Goal: Navigation & Orientation: Find specific page/section

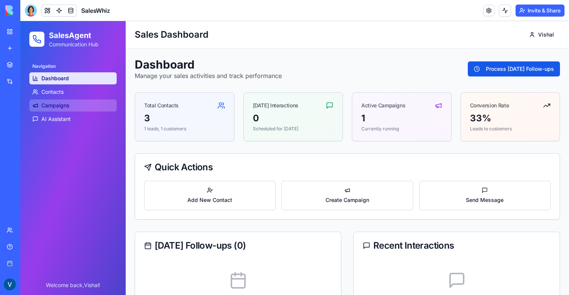
click at [57, 101] on link "Campaigns" at bounding box center [72, 105] width 87 height 12
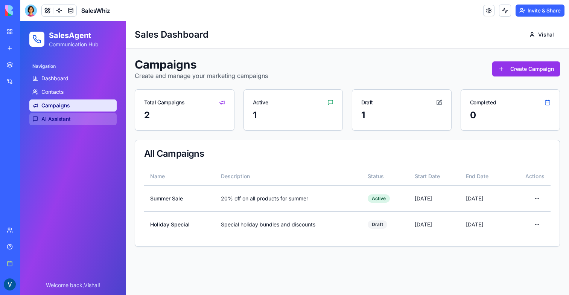
click at [58, 120] on span "AI Assistant" at bounding box center [55, 119] width 29 height 8
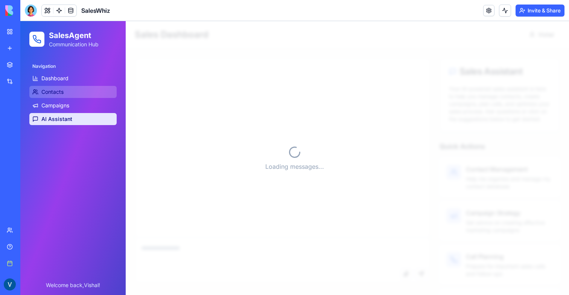
click at [59, 89] on span "Contacts" at bounding box center [52, 92] width 22 height 8
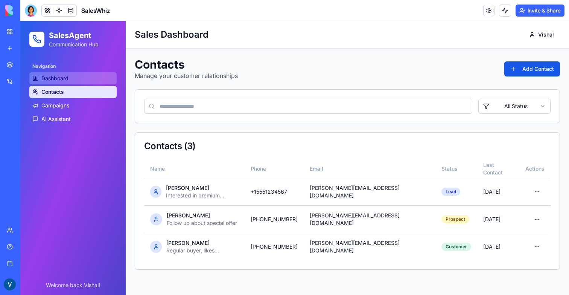
click at [61, 79] on span "Dashboard" at bounding box center [54, 78] width 27 height 8
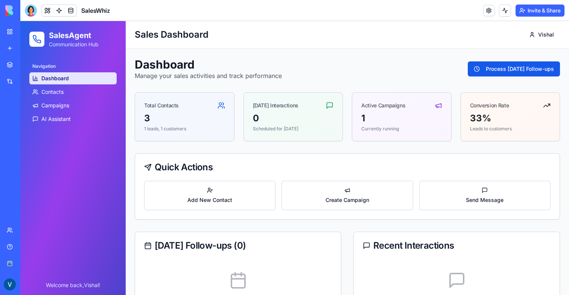
click at [203, 180] on div "Quick Actions" at bounding box center [347, 166] width 424 height 27
click at [204, 199] on span "Add New Contact" at bounding box center [209, 200] width 45 height 8
click at [325, 187] on button "Create Campaign" at bounding box center [346, 195] width 131 height 29
click at [484, 192] on button "Send Message" at bounding box center [484, 195] width 131 height 29
click at [491, 63] on button "Process [DATE] Follow-ups" at bounding box center [514, 68] width 92 height 15
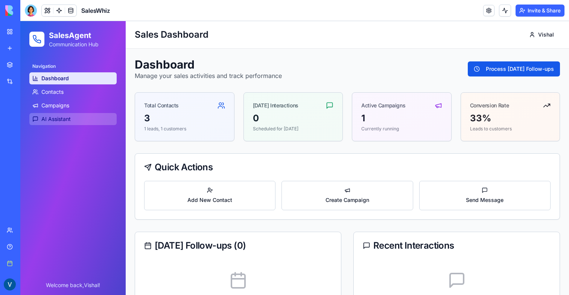
click at [70, 123] on link "AI Assistant" at bounding box center [72, 119] width 87 height 12
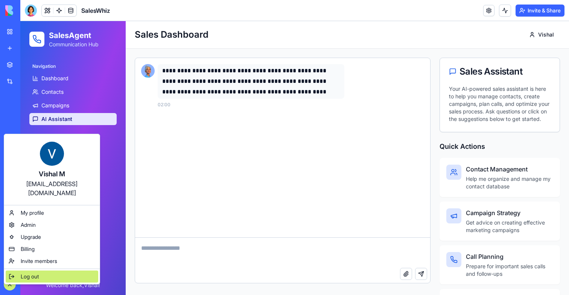
click at [37, 272] on span "Log out" at bounding box center [30, 276] width 18 height 8
